Goal: Find specific page/section: Find specific page/section

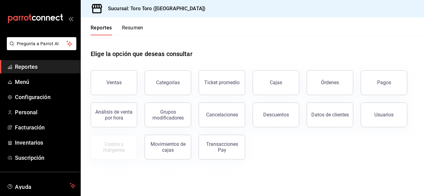
click at [311, 79] on button "Órdenes" at bounding box center [329, 82] width 47 height 25
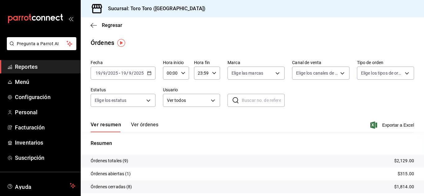
click at [47, 67] on span "Reportes" at bounding box center [45, 67] width 60 height 8
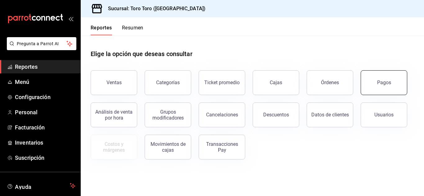
click at [383, 82] on div "Pagos" at bounding box center [384, 83] width 14 height 6
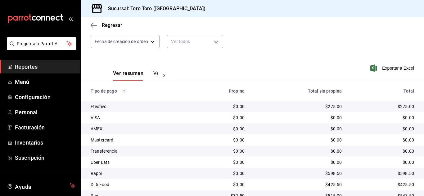
scroll to position [89, 0]
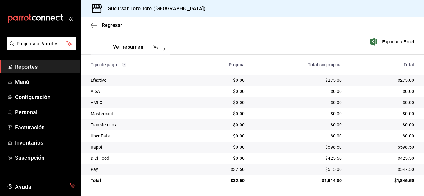
click at [38, 64] on span "Reportes" at bounding box center [45, 67] width 60 height 8
